Goal: Information Seeking & Learning: Find specific page/section

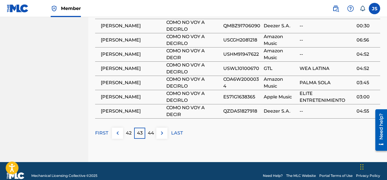
click at [232, 129] on div "FIRST 42 43 44 LAST" at bounding box center [237, 133] width 285 height 11
click at [160, 130] on img at bounding box center [162, 133] width 7 height 7
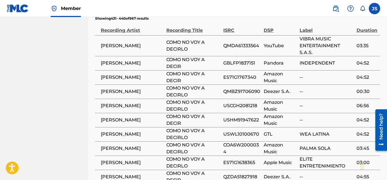
scroll to position [427, 0]
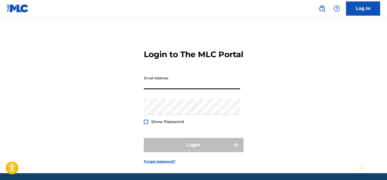
click at [175, 90] on input "Email Address" at bounding box center [192, 81] width 96 height 16
type input "[EMAIL_ADDRESS][DOMAIN_NAME]"
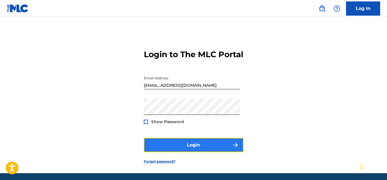
click at [178, 151] on button "Login" at bounding box center [194, 145] width 100 height 14
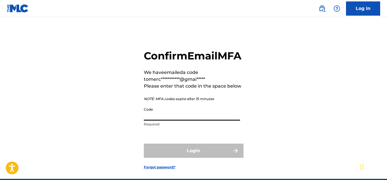
click at [173, 121] on input "Code" at bounding box center [192, 113] width 96 height 16
paste input "532938"
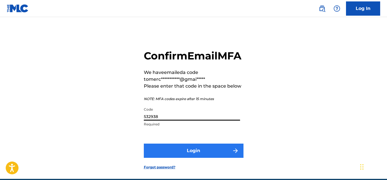
type input "532938"
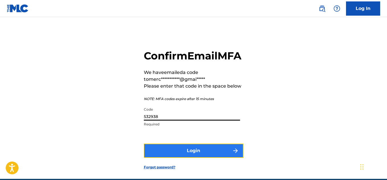
click at [176, 158] on button "Login" at bounding box center [194, 151] width 100 height 14
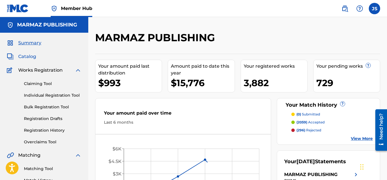
click at [27, 58] on span "Catalog" at bounding box center [27, 56] width 18 height 7
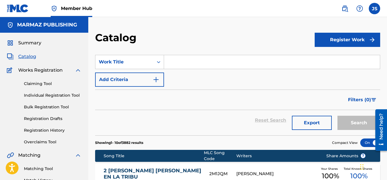
click at [171, 61] on input "Search Form" at bounding box center [272, 62] width 216 height 14
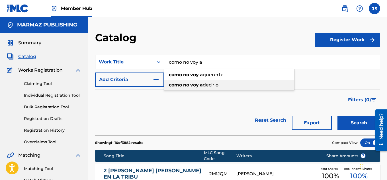
click at [219, 88] on span "decirlo" at bounding box center [211, 84] width 16 height 5
type input "como no voy a decirlo"
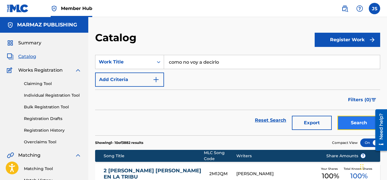
click at [349, 126] on button "Search" at bounding box center [359, 123] width 43 height 14
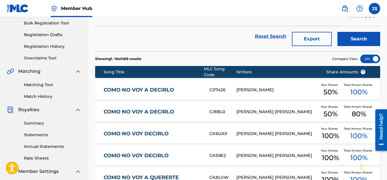
scroll to position [85, 0]
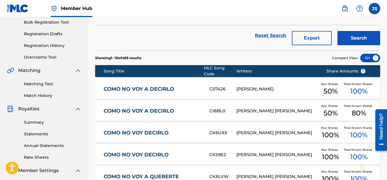
click at [158, 88] on link "COMO NO VOY A DECIRLO" at bounding box center [153, 89] width 98 height 7
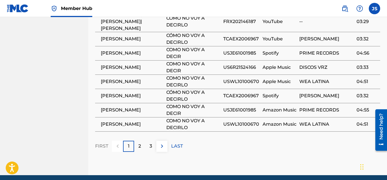
scroll to position [496, 0]
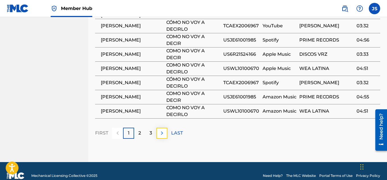
click at [163, 130] on img at bounding box center [162, 133] width 7 height 7
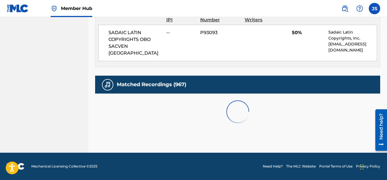
click at [163, 124] on div at bounding box center [237, 112] width 285 height 36
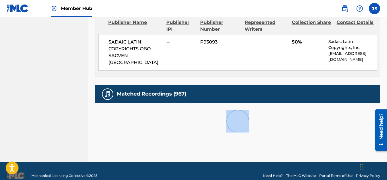
click at [163, 124] on div at bounding box center [237, 121] width 285 height 36
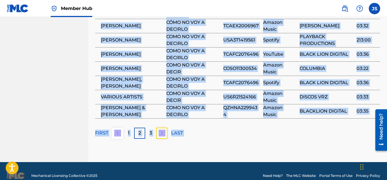
click at [163, 130] on img at bounding box center [162, 133] width 7 height 7
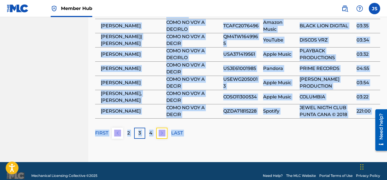
click at [163, 130] on img at bounding box center [162, 133] width 7 height 7
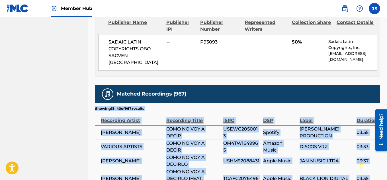
scroll to position [489, 0]
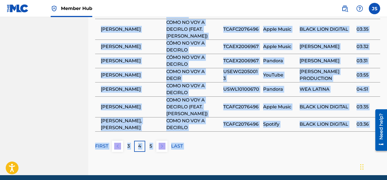
click at [163, 124] on div "Matched Recordings (967) Showing 31 - 40 of 967 results Recording Artist Record…" at bounding box center [237, 44] width 285 height 217
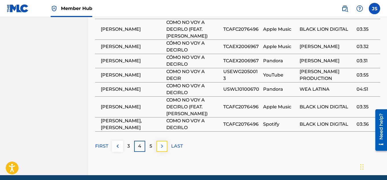
click at [163, 143] on img at bounding box center [162, 146] width 7 height 7
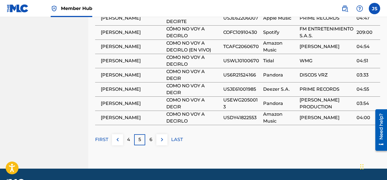
click at [163, 137] on img at bounding box center [162, 140] width 7 height 7
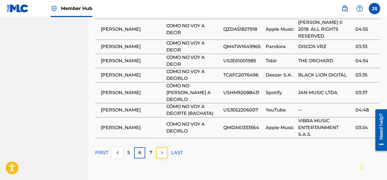
click at [162, 150] on img at bounding box center [162, 153] width 7 height 7
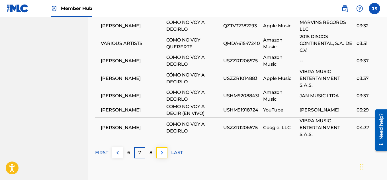
click at [161, 150] on img at bounding box center [162, 153] width 7 height 7
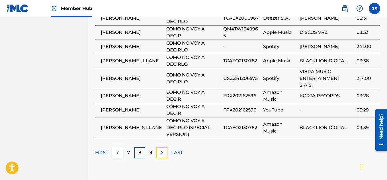
click at [161, 150] on img at bounding box center [162, 153] width 7 height 7
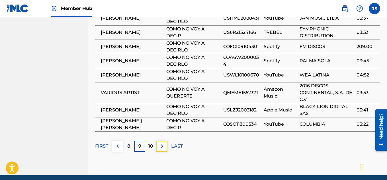
click at [161, 142] on button at bounding box center [162, 146] width 11 height 11
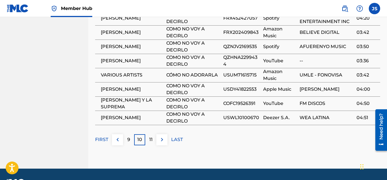
click at [162, 137] on img at bounding box center [162, 140] width 7 height 7
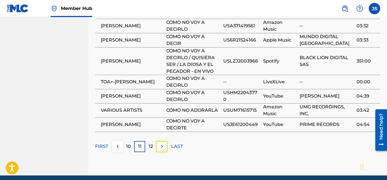
click at [162, 141] on button at bounding box center [162, 146] width 11 height 11
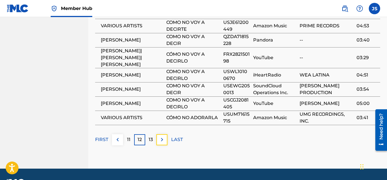
click at [162, 137] on img at bounding box center [162, 140] width 7 height 7
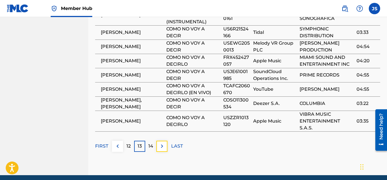
click at [162, 141] on button at bounding box center [162, 146] width 11 height 11
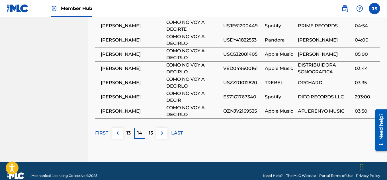
click at [162, 129] on button at bounding box center [162, 133] width 11 height 11
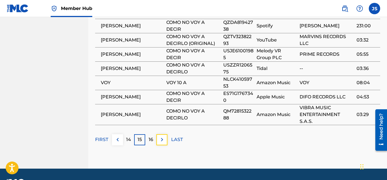
click at [162, 137] on img at bounding box center [162, 140] width 7 height 7
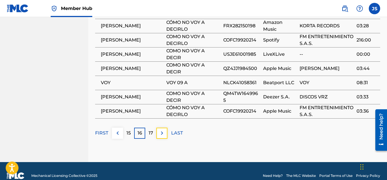
click at [162, 129] on button at bounding box center [162, 133] width 11 height 11
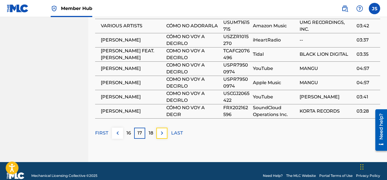
click at [162, 129] on button at bounding box center [162, 133] width 11 height 11
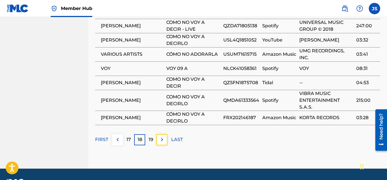
click at [162, 137] on img at bounding box center [162, 140] width 7 height 7
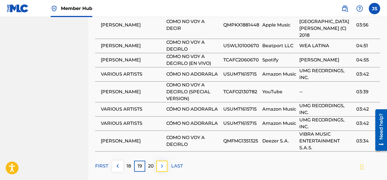
click at [162, 163] on img at bounding box center [162, 166] width 7 height 7
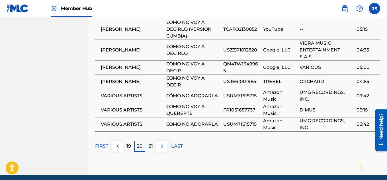
drag, startPoint x: 161, startPoint y: 145, endPoint x: 163, endPoint y: 140, distance: 5.9
click at [163, 143] on img at bounding box center [162, 146] width 7 height 7
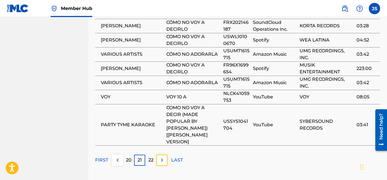
click at [163, 155] on button at bounding box center [162, 160] width 11 height 11
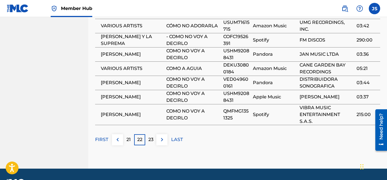
click at [163, 135] on button at bounding box center [162, 140] width 11 height 11
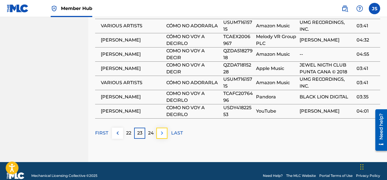
click at [163, 130] on img at bounding box center [162, 133] width 7 height 7
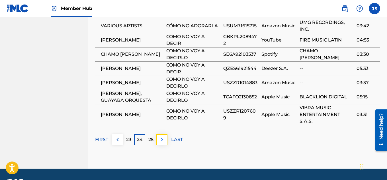
click at [163, 135] on button at bounding box center [162, 140] width 11 height 11
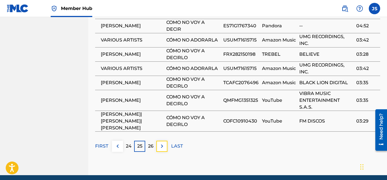
click at [163, 141] on button at bounding box center [162, 146] width 11 height 11
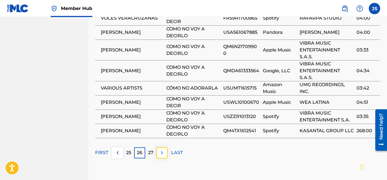
click at [161, 150] on img at bounding box center [162, 153] width 7 height 7
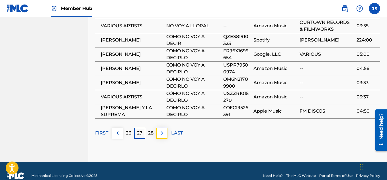
click at [161, 130] on img at bounding box center [162, 133] width 7 height 7
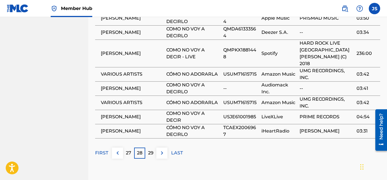
click at [161, 126] on div "Matched Recordings (967) Showing 271 - 280 of 967 results Recording Artist Reco…" at bounding box center [237, 48] width 285 height 224
click at [159, 150] on img at bounding box center [162, 153] width 7 height 7
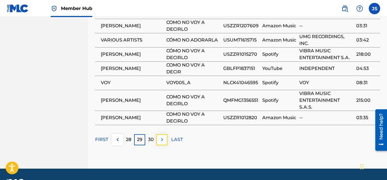
click at [161, 137] on img at bounding box center [162, 140] width 7 height 7
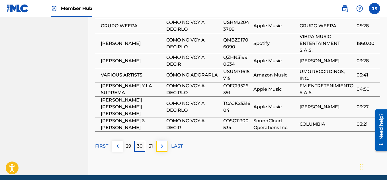
click at [160, 143] on img at bounding box center [162, 146] width 7 height 7
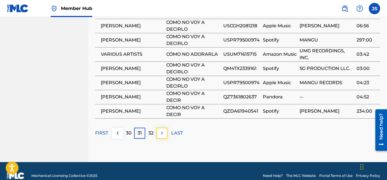
click at [160, 130] on img at bounding box center [162, 133] width 7 height 7
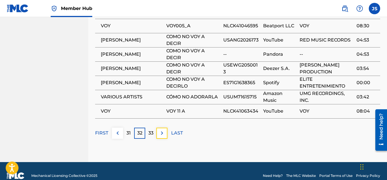
click at [160, 130] on img at bounding box center [162, 133] width 7 height 7
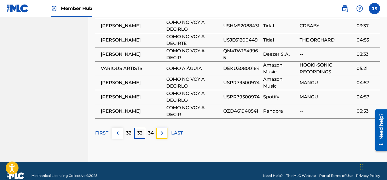
click at [160, 130] on img at bounding box center [162, 133] width 7 height 7
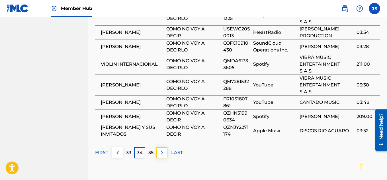
click at [165, 150] on img at bounding box center [162, 153] width 7 height 7
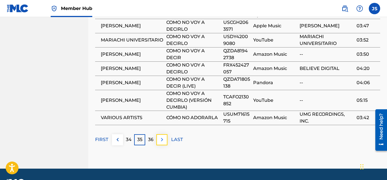
click at [163, 137] on img at bounding box center [162, 140] width 7 height 7
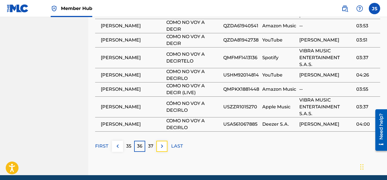
click at [163, 141] on button at bounding box center [162, 146] width 11 height 11
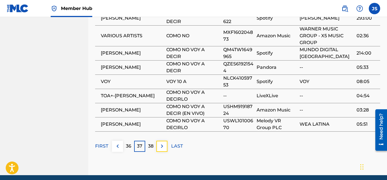
click at [163, 141] on button at bounding box center [162, 146] width 11 height 11
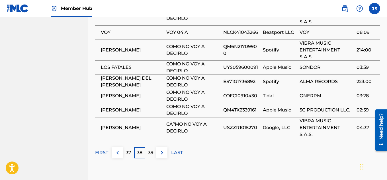
click at [163, 131] on div "Matched Recordings (967) Showing 371 - 380 of 967 results Recording Artist Reco…" at bounding box center [237, 47] width 285 height 223
click at [162, 150] on img at bounding box center [162, 153] width 7 height 7
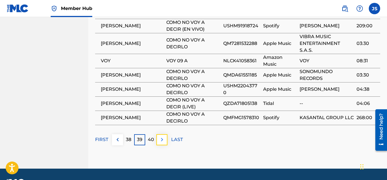
click at [159, 137] on img at bounding box center [162, 140] width 7 height 7
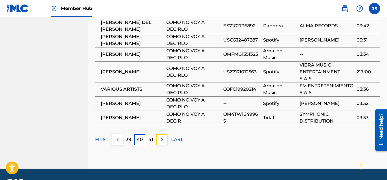
click at [159, 137] on img at bounding box center [162, 140] width 7 height 7
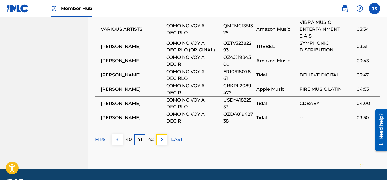
click at [159, 137] on img at bounding box center [162, 140] width 7 height 7
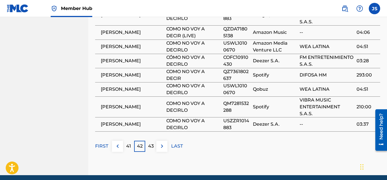
click at [159, 130] on div "Matched Recordings (967) Showing 411 - 420 of 967 results Recording Artist Reco…" at bounding box center [237, 44] width 285 height 217
click at [159, 143] on img at bounding box center [162, 146] width 7 height 7
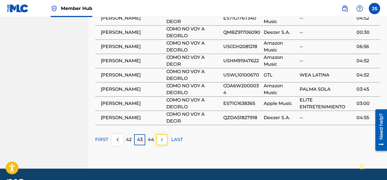
click at [166, 135] on button at bounding box center [162, 140] width 11 height 11
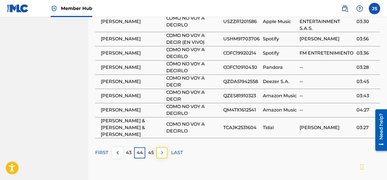
click at [162, 150] on img at bounding box center [162, 153] width 7 height 7
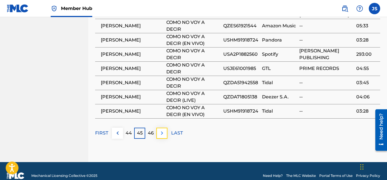
click at [161, 130] on img at bounding box center [162, 133] width 7 height 7
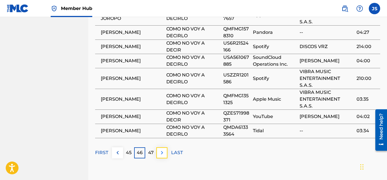
click at [162, 150] on img at bounding box center [162, 153] width 7 height 7
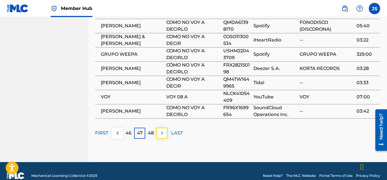
click at [161, 128] on button at bounding box center [162, 133] width 11 height 11
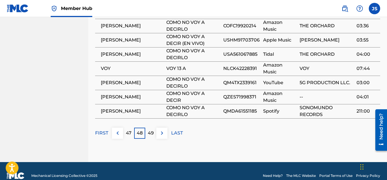
scroll to position [462, 0]
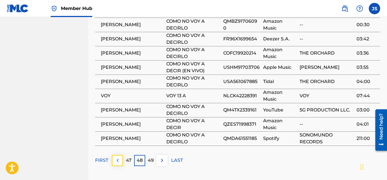
click at [122, 155] on button at bounding box center [117, 160] width 11 height 11
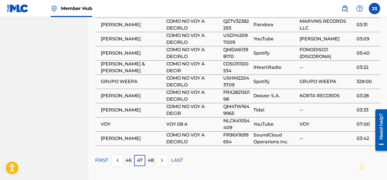
click at [162, 157] on img at bounding box center [162, 160] width 7 height 7
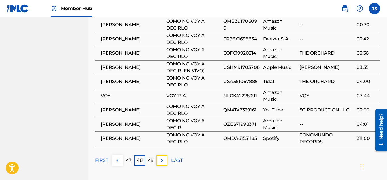
click at [162, 157] on img at bounding box center [162, 160] width 7 height 7
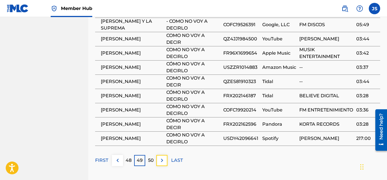
click at [162, 157] on img at bounding box center [162, 160] width 7 height 7
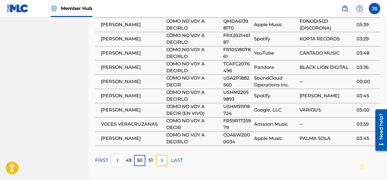
click at [162, 157] on img at bounding box center [162, 160] width 7 height 7
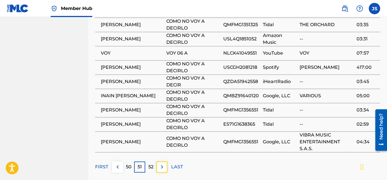
click at [162, 162] on button at bounding box center [162, 167] width 11 height 11
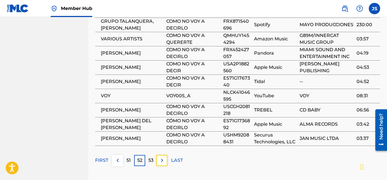
click at [162, 157] on img at bounding box center [162, 160] width 7 height 7
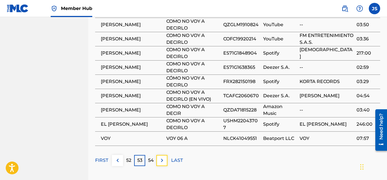
click at [162, 157] on img at bounding box center [162, 160] width 7 height 7
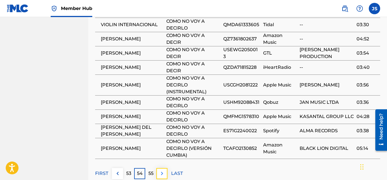
click at [163, 170] on img at bounding box center [162, 173] width 7 height 7
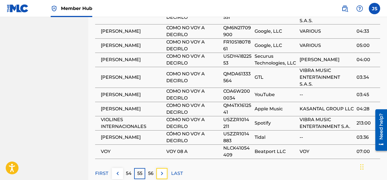
click at [163, 170] on img at bounding box center [162, 173] width 7 height 7
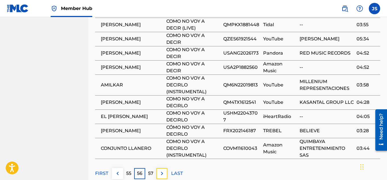
click at [163, 170] on img at bounding box center [162, 173] width 7 height 7
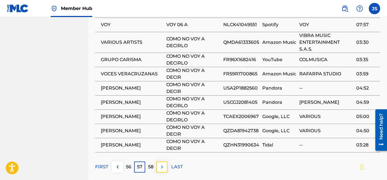
click at [163, 164] on img at bounding box center [162, 167] width 7 height 7
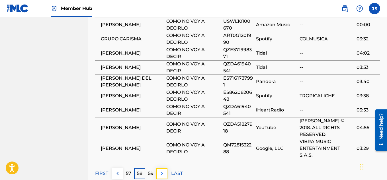
click at [163, 170] on img at bounding box center [162, 173] width 7 height 7
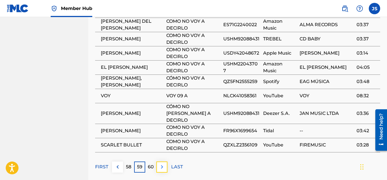
click at [165, 162] on button at bounding box center [162, 167] width 11 height 11
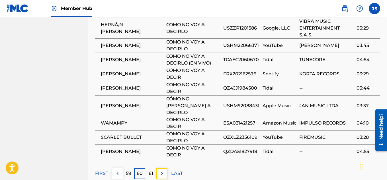
click at [165, 170] on img at bounding box center [162, 173] width 7 height 7
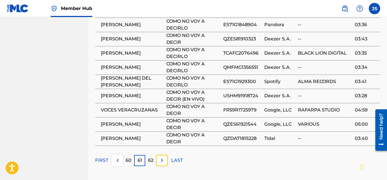
click at [165, 155] on button at bounding box center [162, 160] width 11 height 11
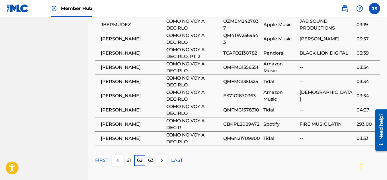
click at [117, 157] on img at bounding box center [117, 160] width 7 height 7
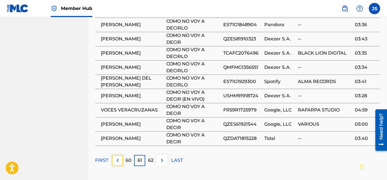
click at [117, 157] on img at bounding box center [117, 160] width 7 height 7
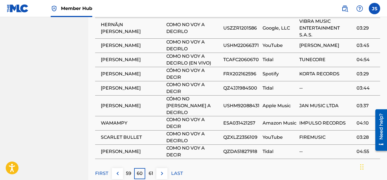
click at [117, 151] on div "Matched Recordings (967) Showing 591 - 600 of 967 results Recording Artist Reco…" at bounding box center [237, 71] width 285 height 217
click at [117, 170] on img at bounding box center [117, 173] width 7 height 7
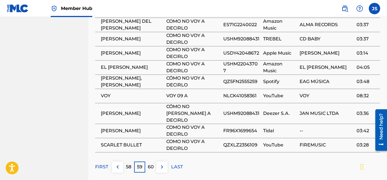
click at [116, 164] on img at bounding box center [117, 167] width 7 height 7
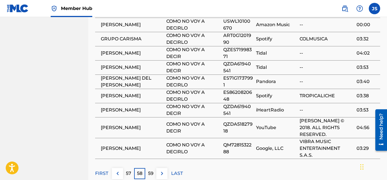
click at [116, 150] on div "Matched Recordings (967) Showing 571 - 580 of 967 results Recording Artist Reco…" at bounding box center [237, 71] width 285 height 217
click at [117, 170] on img at bounding box center [117, 173] width 7 height 7
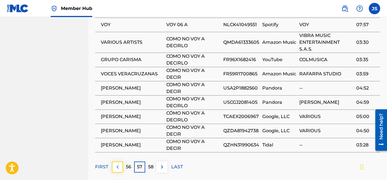
click at [117, 164] on img at bounding box center [117, 167] width 7 height 7
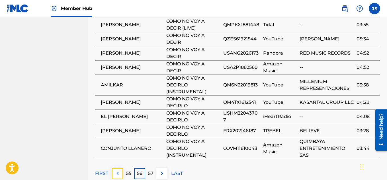
click at [116, 169] on button at bounding box center [117, 174] width 11 height 11
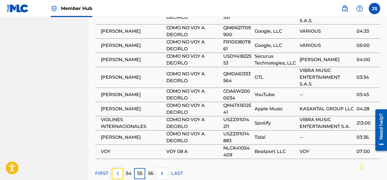
click at [115, 170] on img at bounding box center [117, 173] width 7 height 7
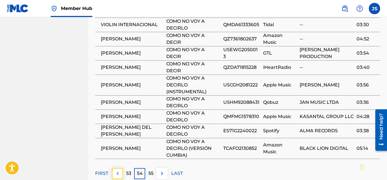
click at [121, 169] on button at bounding box center [117, 174] width 11 height 11
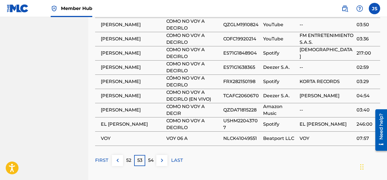
click at [118, 157] on img at bounding box center [117, 160] width 7 height 7
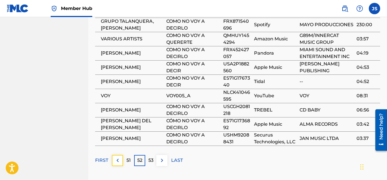
click at [118, 157] on img at bounding box center [117, 160] width 7 height 7
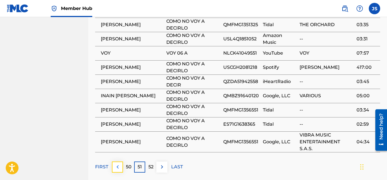
click at [119, 163] on button at bounding box center [117, 167] width 11 height 11
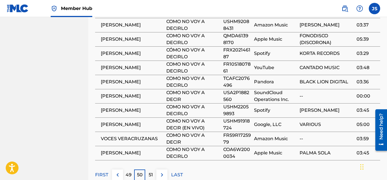
scroll to position [447, 0]
click at [118, 170] on button at bounding box center [117, 175] width 11 height 11
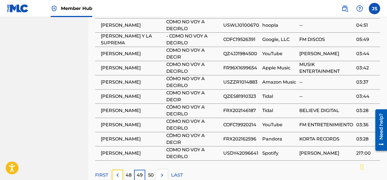
click at [118, 170] on button at bounding box center [117, 175] width 11 height 11
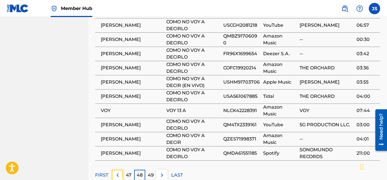
click at [118, 170] on button at bounding box center [117, 175] width 11 height 11
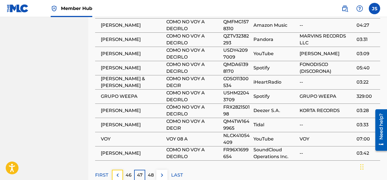
click at [118, 170] on button at bounding box center [117, 175] width 11 height 11
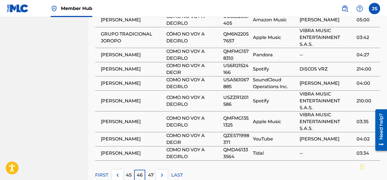
scroll to position [467, 0]
click at [200, 170] on div "FIRST 45 46 47 LAST" at bounding box center [237, 175] width 285 height 11
click at [117, 172] on img at bounding box center [117, 175] width 7 height 7
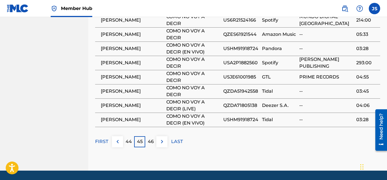
scroll to position [481, 0]
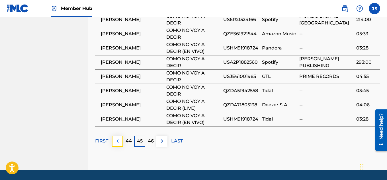
click at [117, 138] on img at bounding box center [117, 141] width 7 height 7
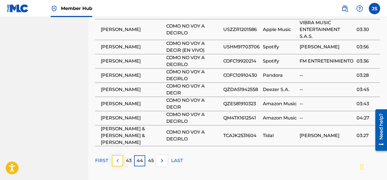
click at [119, 158] on img at bounding box center [117, 161] width 7 height 7
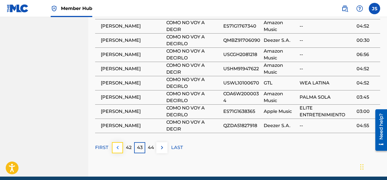
click at [118, 145] on img at bounding box center [117, 148] width 7 height 7
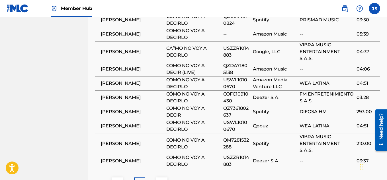
scroll to position [452, 0]
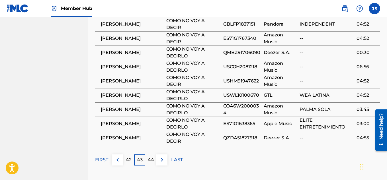
scroll to position [476, 0]
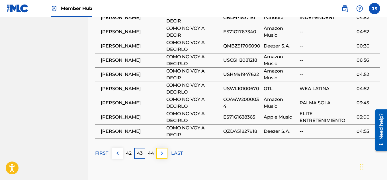
click at [159, 150] on img at bounding box center [162, 153] width 7 height 7
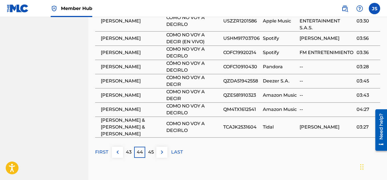
scroll to position [498, 0]
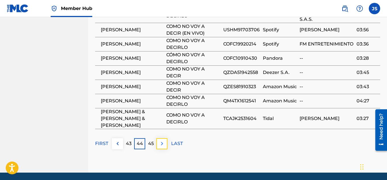
click at [159, 141] on img at bounding box center [162, 144] width 7 height 7
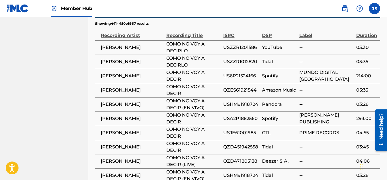
scroll to position [425, 0]
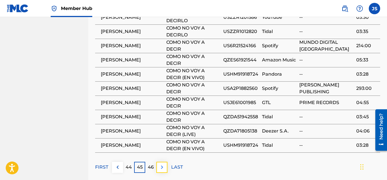
click at [164, 164] on img at bounding box center [162, 167] width 7 height 7
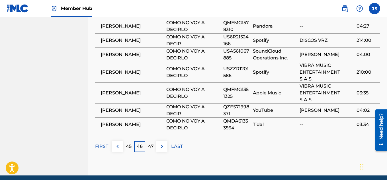
scroll to position [501, 0]
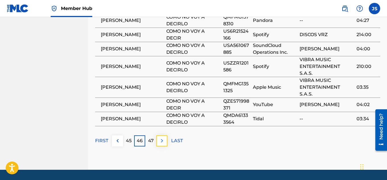
click at [159, 138] on img at bounding box center [162, 141] width 7 height 7
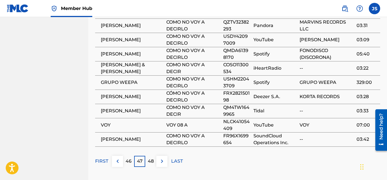
scroll to position [472, 0]
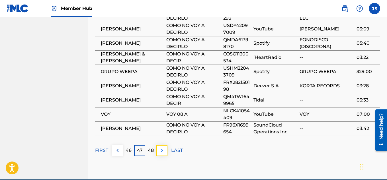
click at [161, 147] on img at bounding box center [162, 150] width 7 height 7
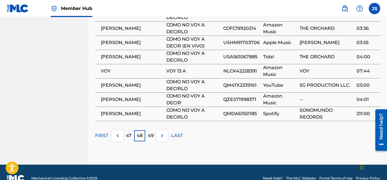
scroll to position [489, 0]
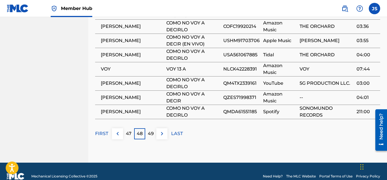
click at [165, 131] on img at bounding box center [162, 134] width 7 height 7
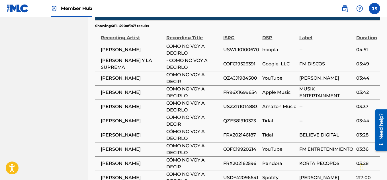
scroll to position [423, 0]
